Goal: Task Accomplishment & Management: Use online tool/utility

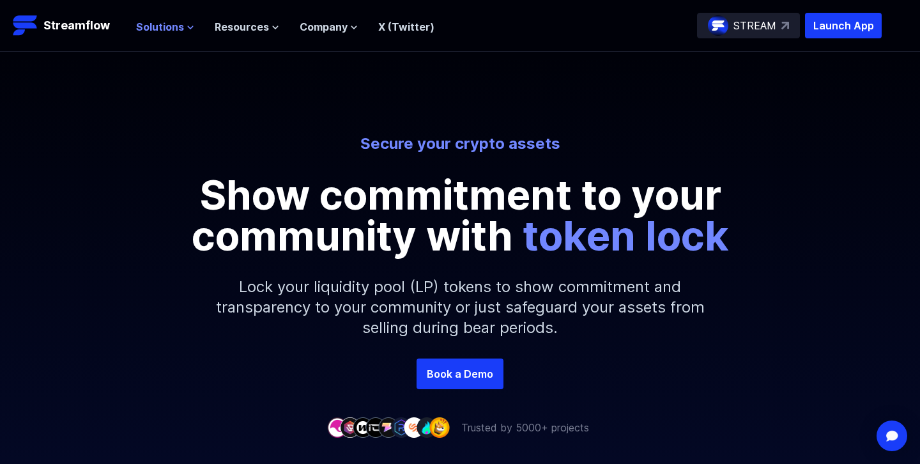
click at [181, 29] on span "Solutions" at bounding box center [160, 26] width 48 height 15
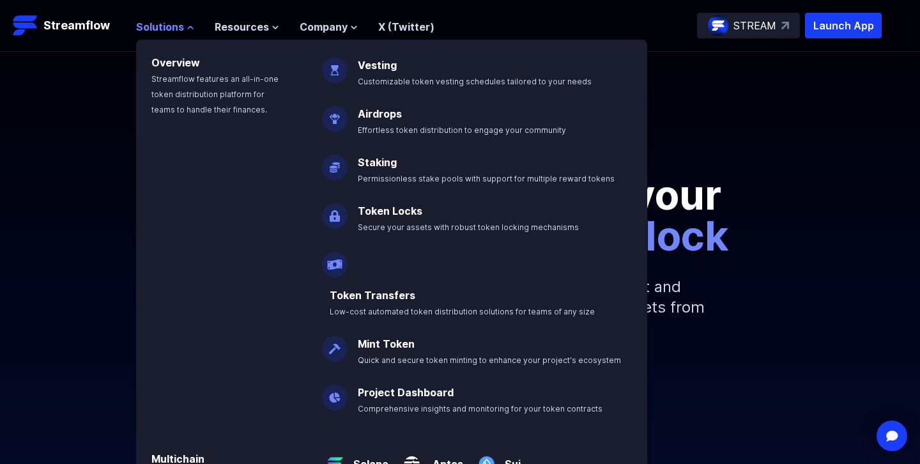
click at [181, 29] on span "Solutions" at bounding box center [160, 26] width 48 height 15
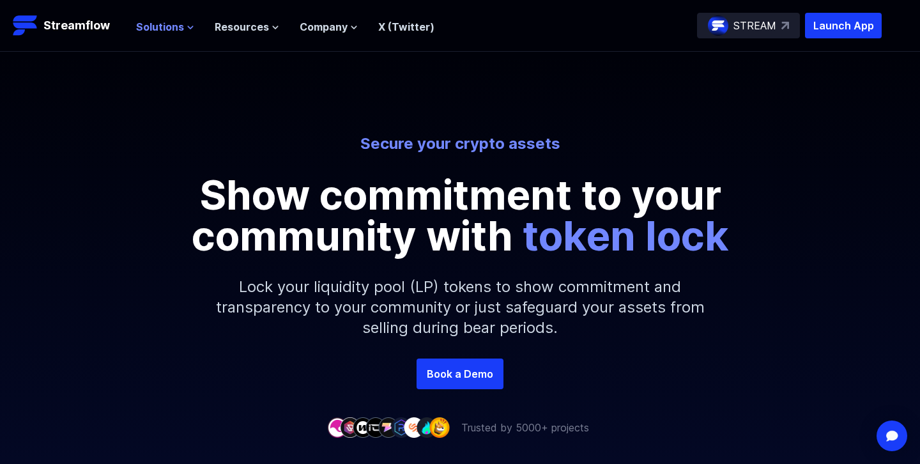
click at [181, 29] on span "Solutions" at bounding box center [160, 26] width 48 height 15
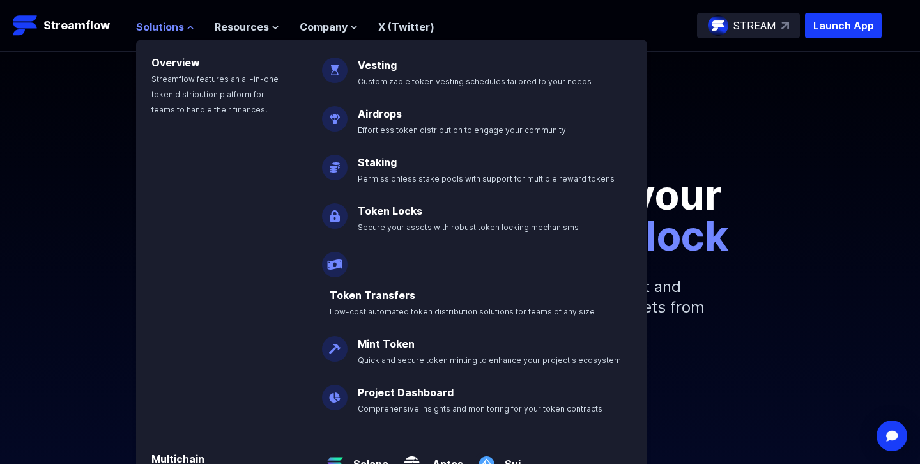
click at [181, 29] on span "Solutions" at bounding box center [160, 26] width 48 height 15
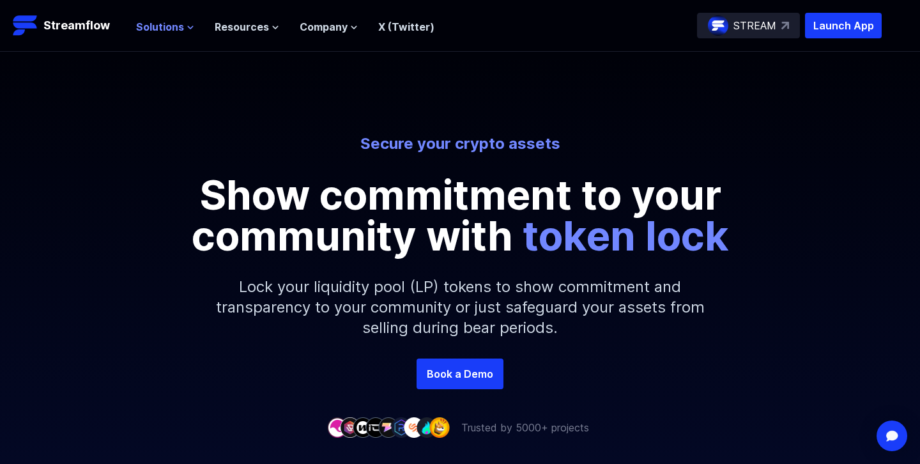
click at [181, 29] on span "Solutions" at bounding box center [160, 26] width 48 height 15
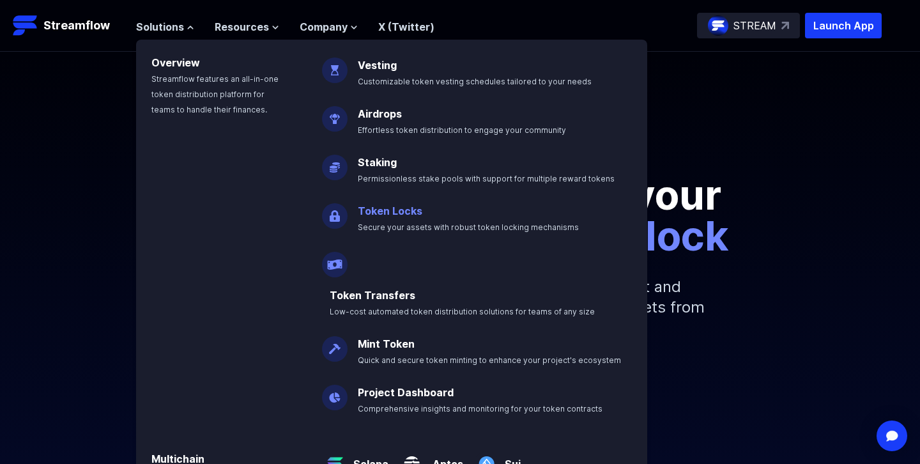
click at [400, 218] on p "Token Locks Secure your assets with robust token locking mechanisms" at bounding box center [477, 213] width 254 height 41
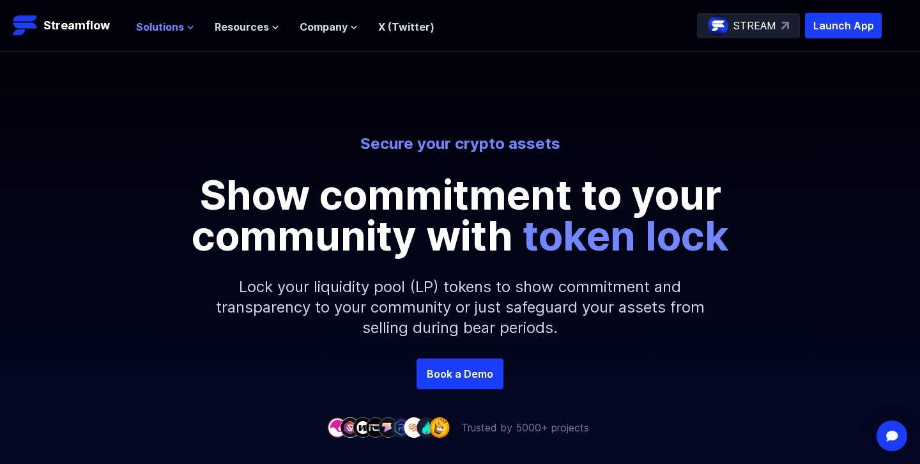
click at [181, 24] on span "Solutions" at bounding box center [160, 26] width 48 height 15
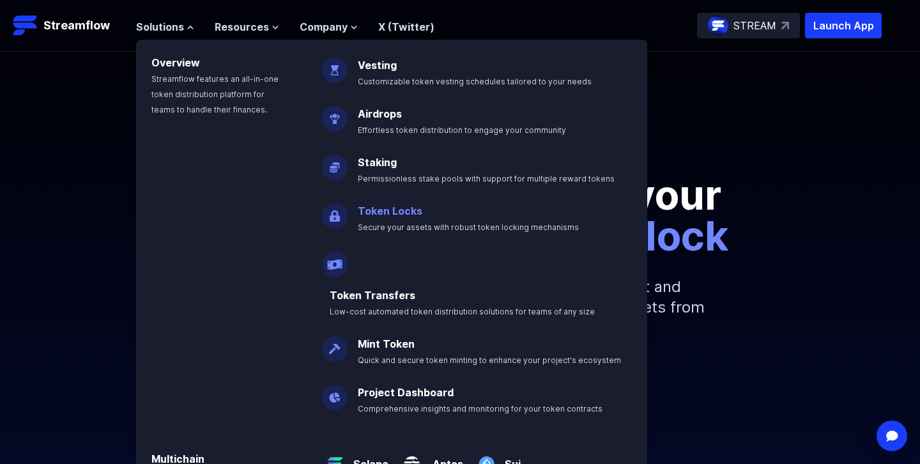
click at [358, 216] on link "Token Locks" at bounding box center [390, 210] width 65 height 13
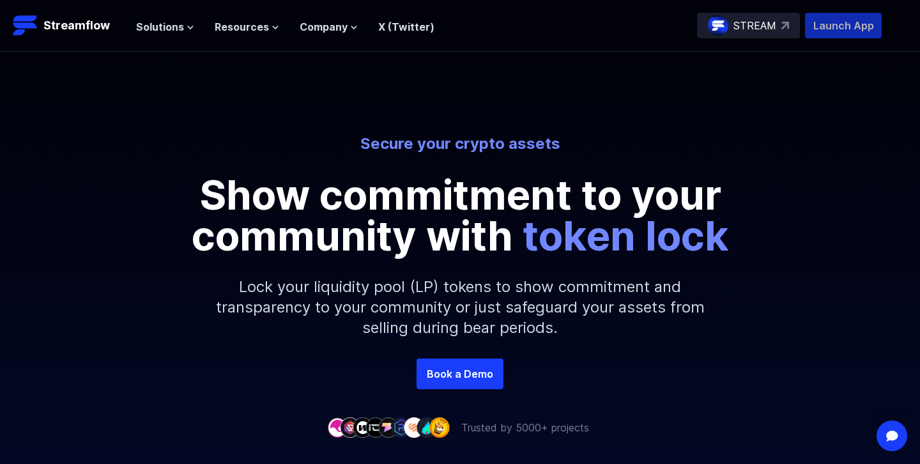
click at [831, 28] on p "Launch App" at bounding box center [843, 26] width 77 height 26
